Goal: Task Accomplishment & Management: Complete application form

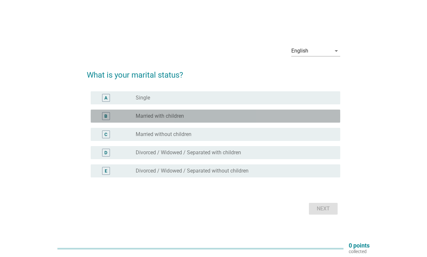
click at [172, 116] on label "Married with children" at bounding box center [160, 116] width 48 height 7
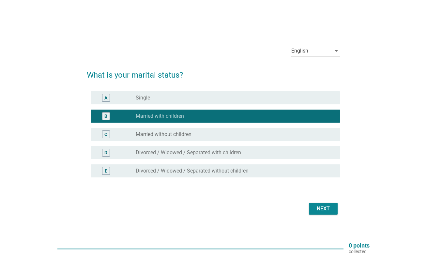
click at [317, 210] on div "Next" at bounding box center [323, 209] width 18 height 8
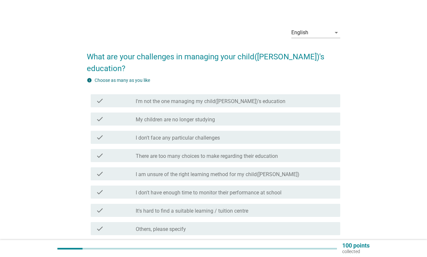
scroll to position [9, 0]
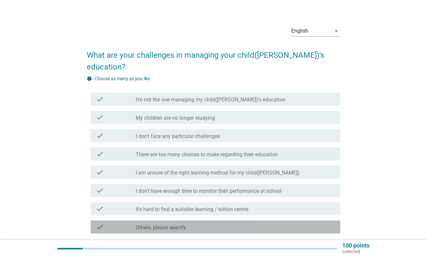
click at [200, 223] on div "check_box_outline_blank Others, please specify" at bounding box center [235, 227] width 199 height 8
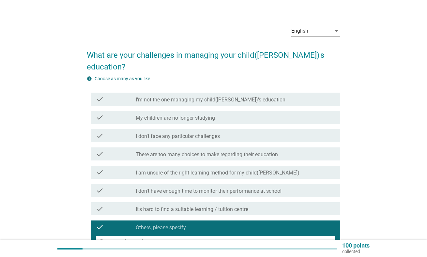
scroll to position [54, 0]
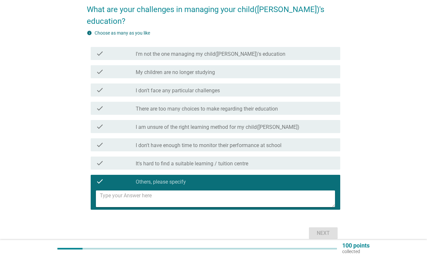
click at [193, 191] on textarea at bounding box center [217, 199] width 235 height 17
type textarea "[DEMOGRAPHIC_DATA] only"
click at [316, 229] on div "Next" at bounding box center [323, 233] width 18 height 8
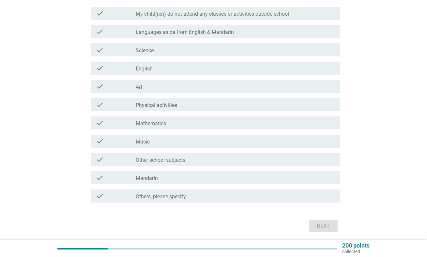
scroll to position [89, 0]
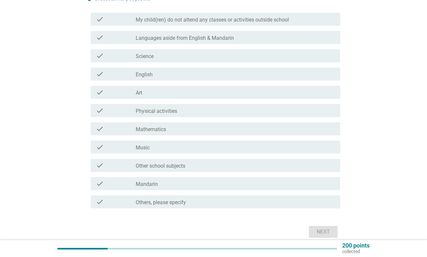
click at [224, 15] on div "check check_box_outline_blank My child(ren) do not attend any classes or activi…" at bounding box center [216, 19] width 250 height 13
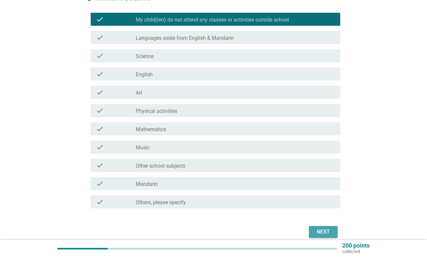
click at [334, 232] on button "Next" at bounding box center [323, 232] width 29 height 12
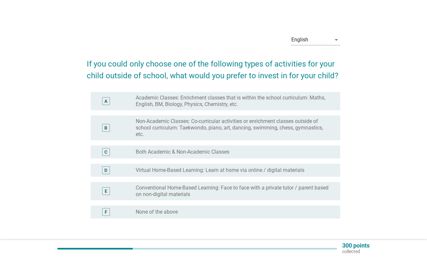
scroll to position [47, 0]
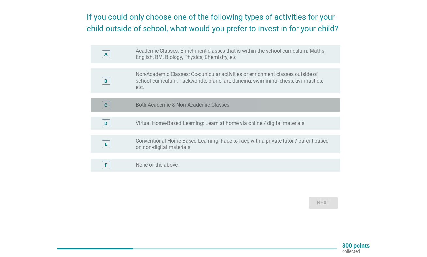
click at [195, 106] on label "Both Academic & Non-Academic Classes" at bounding box center [183, 105] width 94 height 7
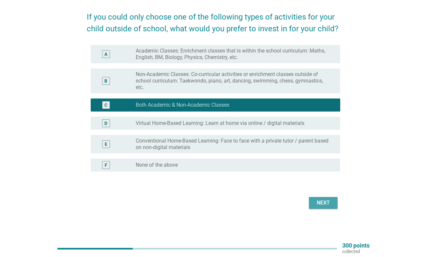
click at [315, 206] on div "Next" at bounding box center [323, 203] width 18 height 8
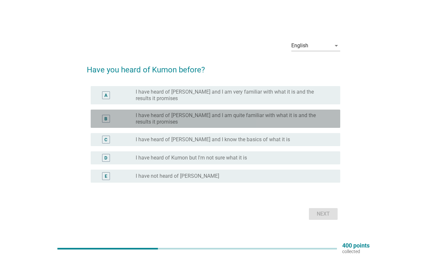
click at [202, 122] on label "I have heard of [PERSON_NAME] and I am quite familiar with what it is and the r…" at bounding box center [233, 118] width 194 height 13
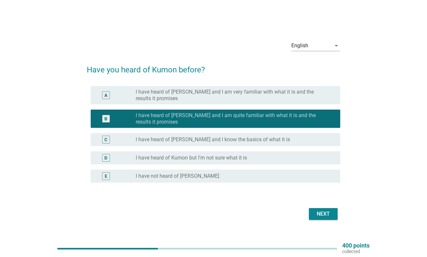
click at [200, 161] on label "I have heard of Kumon but I'm not sure what it is" at bounding box center [191, 158] width 111 height 7
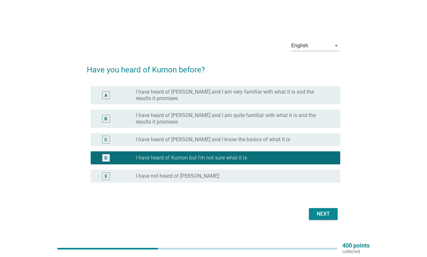
click at [330, 216] on div "Next" at bounding box center [323, 214] width 18 height 8
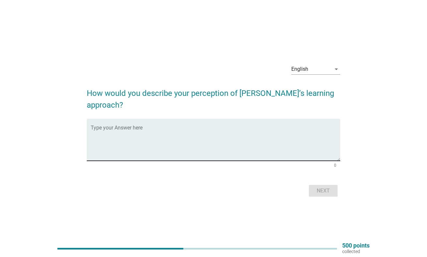
click at [297, 146] on textarea "Type your Answer here" at bounding box center [216, 144] width 250 height 34
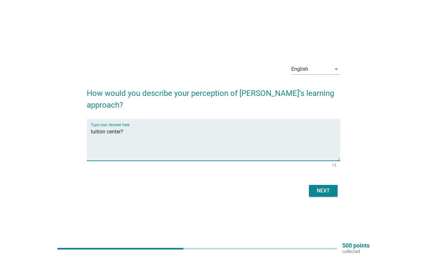
type textarea "tuition center?"
click at [317, 189] on div "Next" at bounding box center [323, 191] width 18 height 8
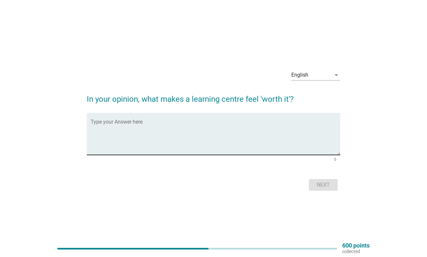
click at [298, 138] on textarea "Type your Answer here" at bounding box center [216, 138] width 250 height 34
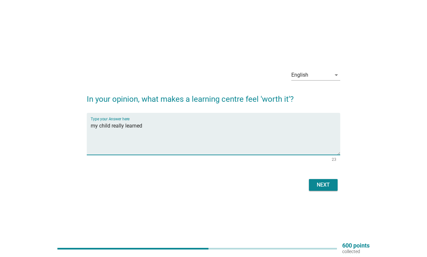
type textarea "my child really learned"
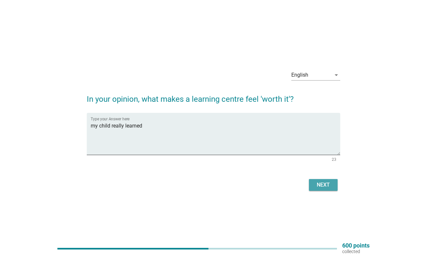
click at [325, 190] on button "Next" at bounding box center [323, 185] width 29 height 12
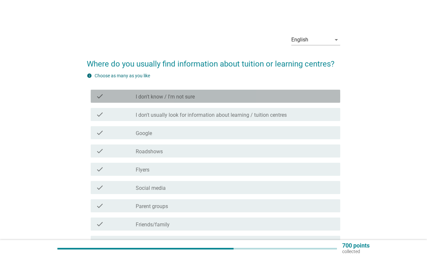
click at [213, 97] on div "check_box_outline_blank I don't know / I'm not sure" at bounding box center [235, 96] width 199 height 8
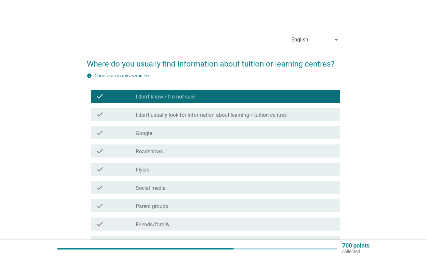
scroll to position [56, 0]
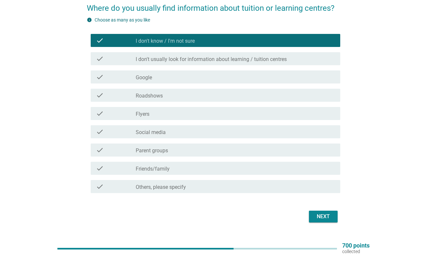
click at [335, 213] on button "Next" at bounding box center [323, 217] width 29 height 12
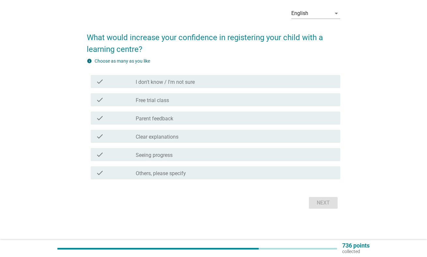
scroll to position [0, 0]
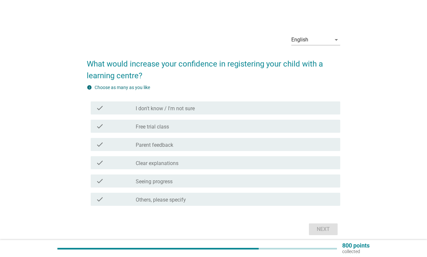
click at [172, 164] on label "Clear explanations" at bounding box center [157, 163] width 43 height 7
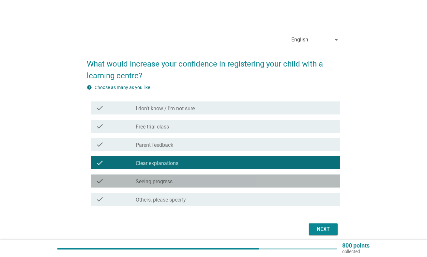
click at [172, 181] on label "Seeing progress" at bounding box center [154, 181] width 37 height 7
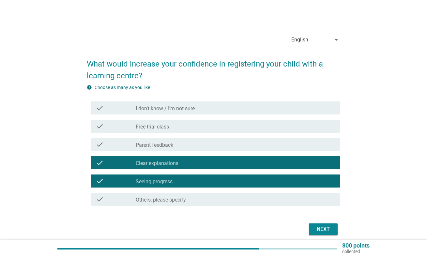
click at [172, 146] on label "Parent feedback" at bounding box center [155, 145] width 38 height 7
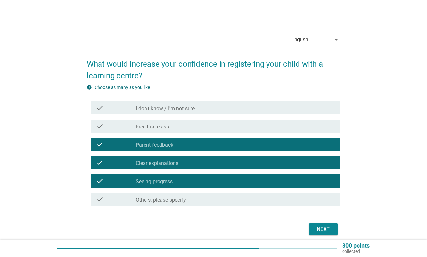
click at [174, 129] on div "check_box_outline_blank Free trial class" at bounding box center [235, 126] width 199 height 8
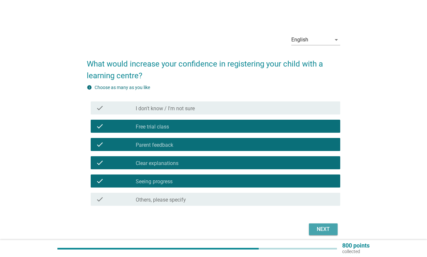
click at [318, 231] on div "Next" at bounding box center [323, 229] width 18 height 8
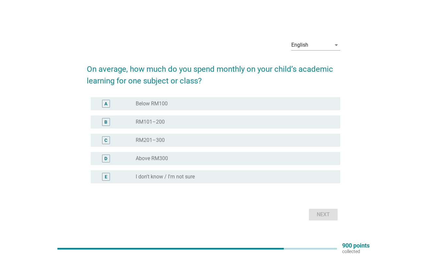
click at [208, 157] on div "radio_button_unchecked Above RM300" at bounding box center [233, 158] width 194 height 7
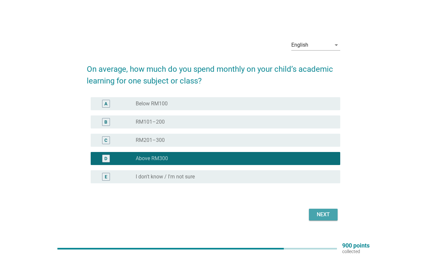
click at [334, 219] on button "Next" at bounding box center [323, 215] width 29 height 12
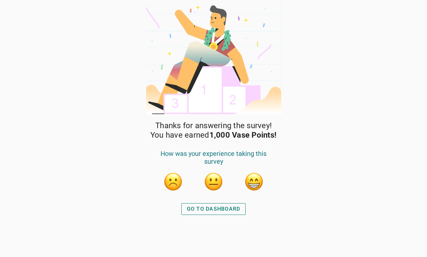
click at [210, 208] on div "GO TO DASHBOARD" at bounding box center [214, 209] width 54 height 8
